Goal: Task Accomplishment & Management: Manage account settings

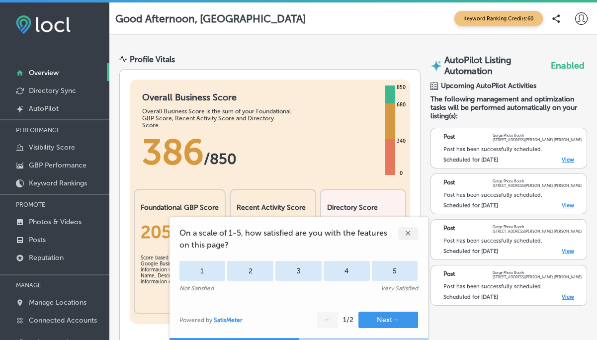
click at [408, 234] on div "✕" at bounding box center [408, 233] width 20 height 13
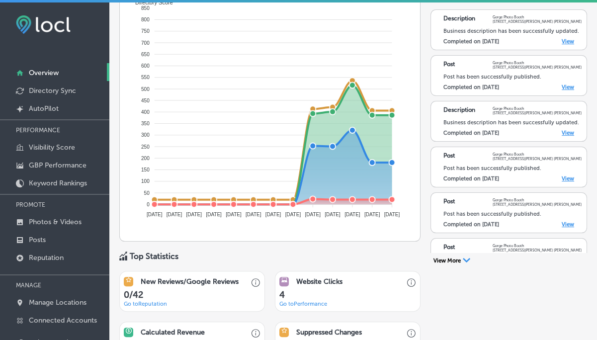
scroll to position [580, 0]
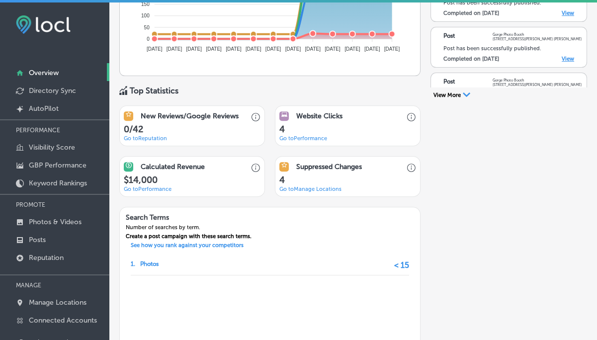
click at [311, 190] on link "Go to [GEOGRAPHIC_DATA] Locations" at bounding box center [310, 189] width 62 height 6
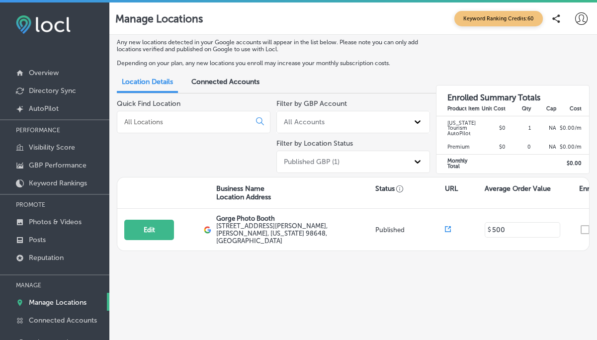
click at [51, 90] on p "Directory Sync" at bounding box center [52, 91] width 47 height 8
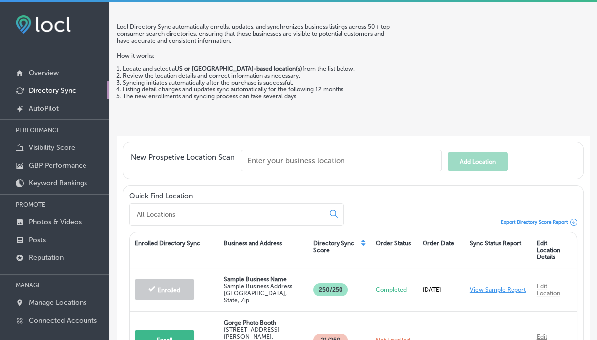
scroll to position [44, 0]
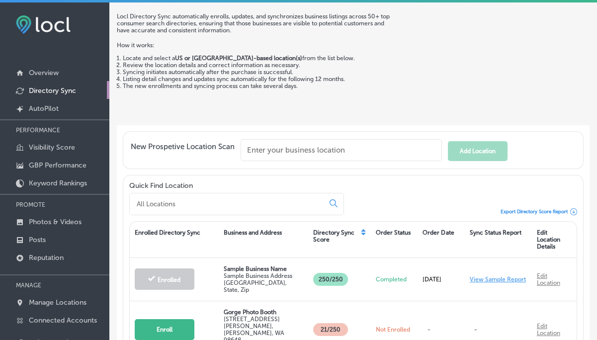
click at [46, 255] on p "Reputation" at bounding box center [46, 258] width 35 height 8
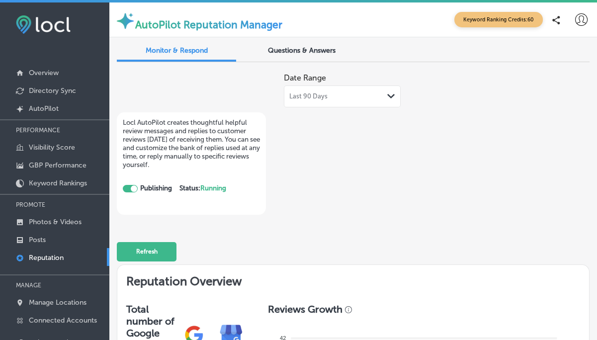
checkbox input "true"
click at [49, 75] on p "Overview" at bounding box center [44, 73] width 30 height 8
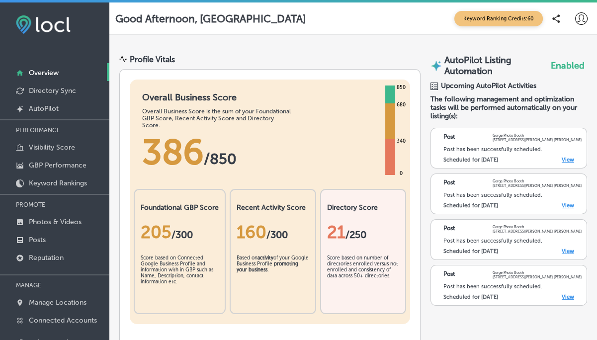
click at [48, 163] on p "GBP Performance" at bounding box center [58, 165] width 58 height 8
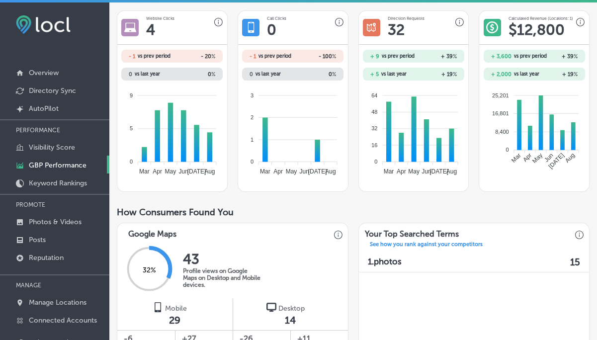
click at [38, 74] on p "Overview" at bounding box center [44, 73] width 30 height 8
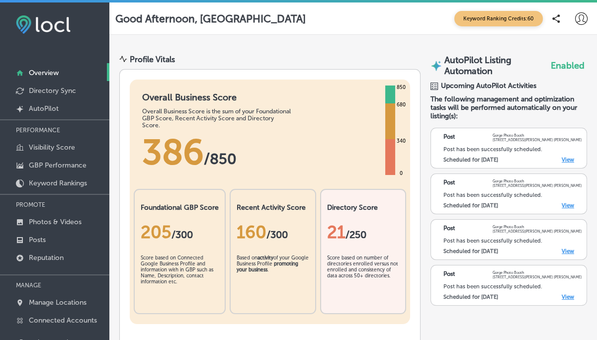
click at [575, 20] on icon at bounding box center [581, 18] width 12 height 12
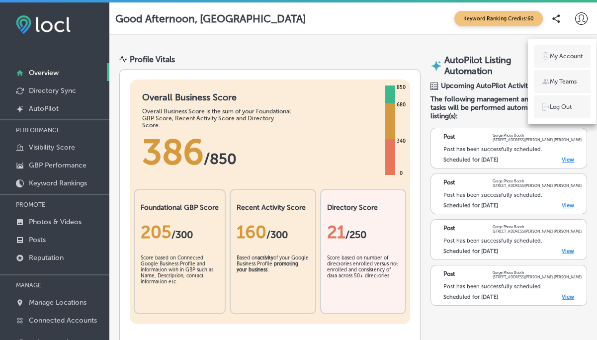
click at [573, 18] on div at bounding box center [298, 170] width 597 height 340
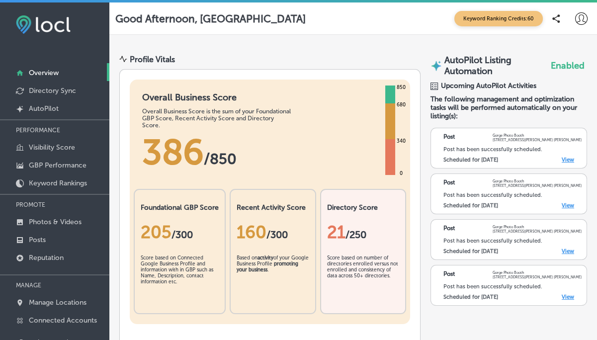
click at [576, 20] on icon at bounding box center [581, 18] width 12 height 12
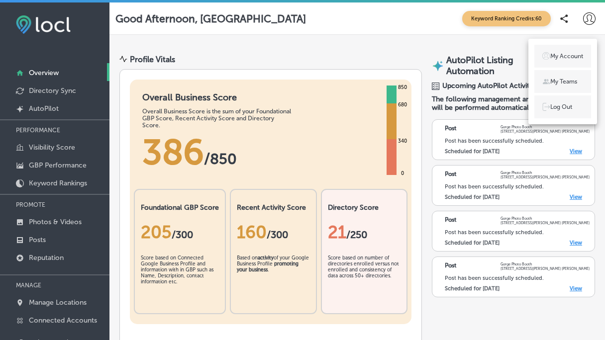
click at [572, 61] on li "My Account" at bounding box center [562, 56] width 57 height 23
select select "US"
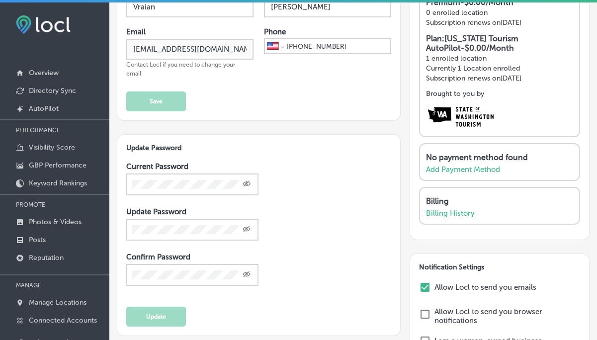
scroll to position [83, 0]
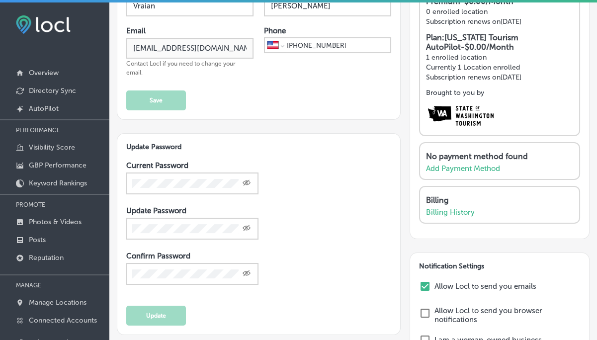
click at [42, 236] on p "Posts" at bounding box center [37, 240] width 17 height 8
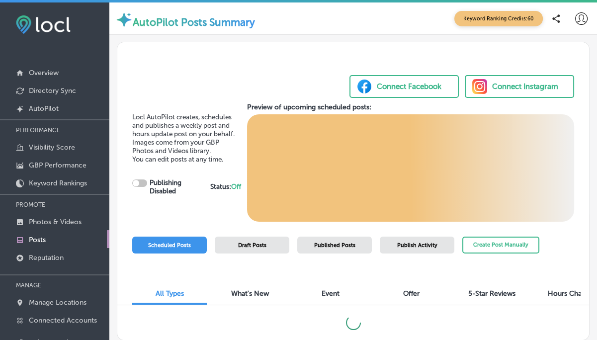
scroll to position [5, 0]
checkbox input "true"
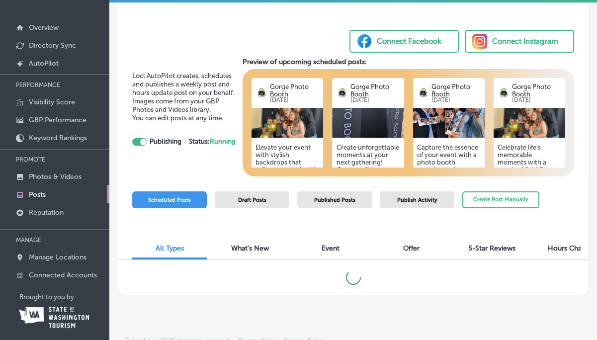
scroll to position [54, 0]
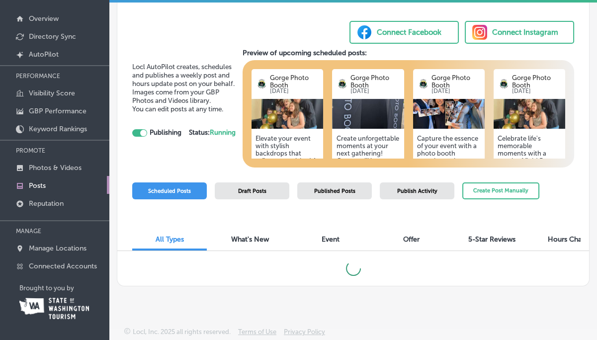
click at [41, 167] on p "Photos & Videos" at bounding box center [55, 168] width 53 height 8
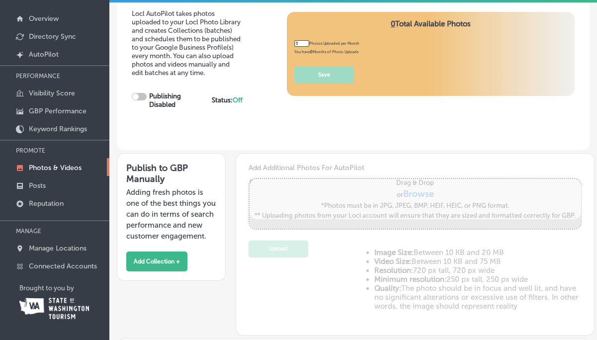
type input "5"
checkbox input "true"
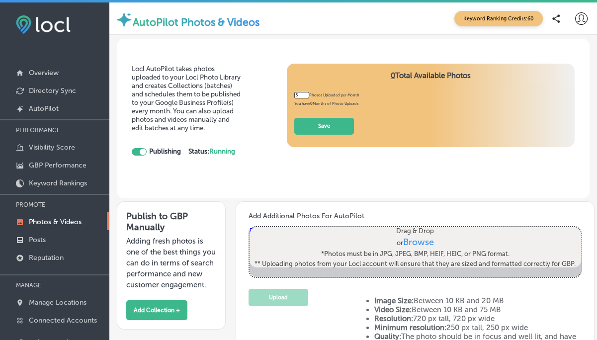
scroll to position [54, 0]
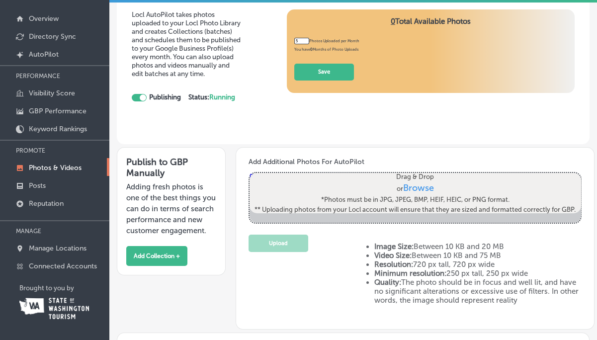
click at [414, 150] on div "Add Additional Photos For AutoPilot Powered by PQINA Drag & Drop or Browse *Pho…" at bounding box center [415, 238] width 359 height 182
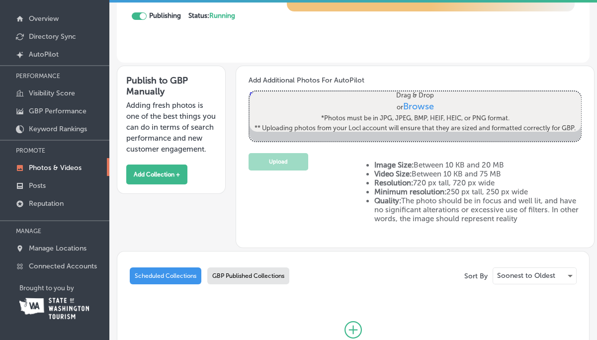
scroll to position [83, 0]
